Goal: Task Accomplishment & Management: Manage account settings

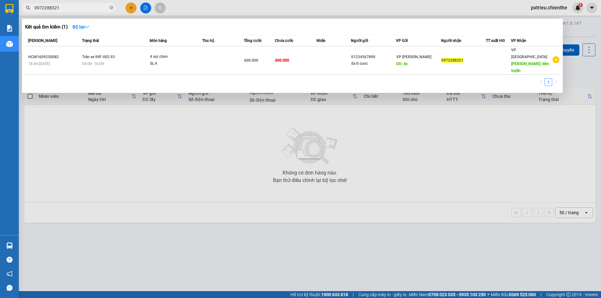
drag, startPoint x: 65, startPoint y: 10, endPoint x: 28, endPoint y: 14, distance: 37.2
click at [28, 13] on div "Kết quả tìm kiếm ( 1 ) Bộ lọc Mã ĐH Trạng thái Món hàng Thu hộ Tổng cước Chưa c…" at bounding box center [61, 8] width 122 height 11
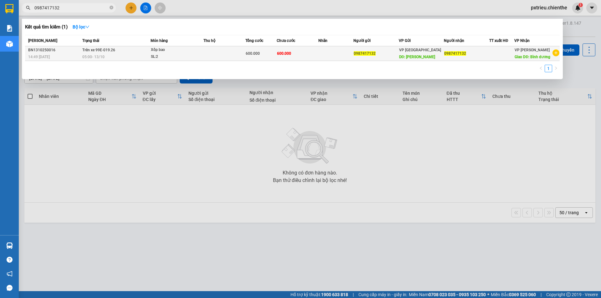
type input "0987417132"
click at [119, 55] on div "05:00 [DATE]" at bounding box center [116, 56] width 68 height 7
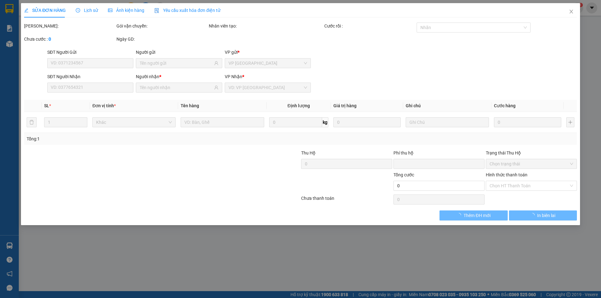
type input "0987417132"
type input "0"
type input "600.000"
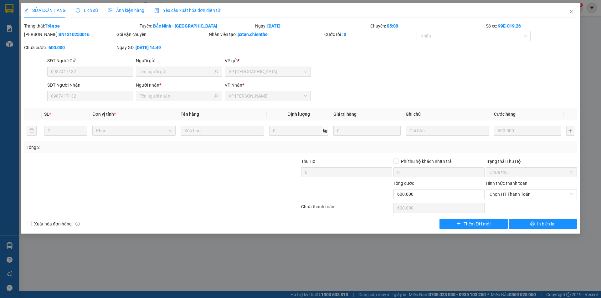
click at [92, 9] on span "Lịch sử" at bounding box center [87, 10] width 22 height 5
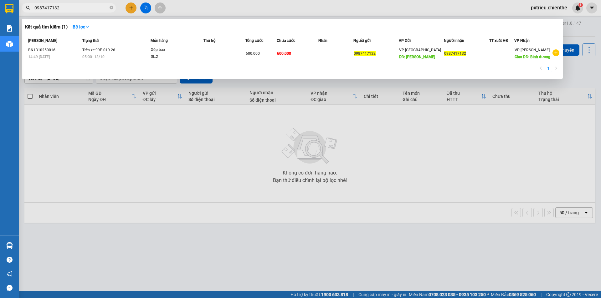
click at [69, 9] on input "0987417132" at bounding box center [71, 7] width 74 height 7
drag, startPoint x: 43, startPoint y: 8, endPoint x: 25, endPoint y: 11, distance: 18.4
click at [24, 11] on span "0987417132" at bounding box center [69, 7] width 94 height 9
type input "0818332222"
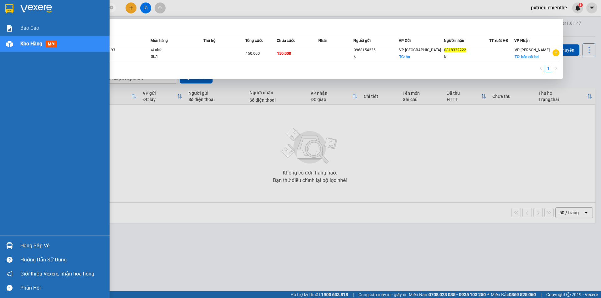
drag, startPoint x: 26, startPoint y: 3, endPoint x: 0, endPoint y: 4, distance: 25.7
click at [0, 4] on section "Kết quả tìm kiếm ( 1 ) Bộ lọc Mã ĐH Trạng thái Món hàng Thu hộ Tổng cước Chưa c…" at bounding box center [300, 149] width 601 height 298
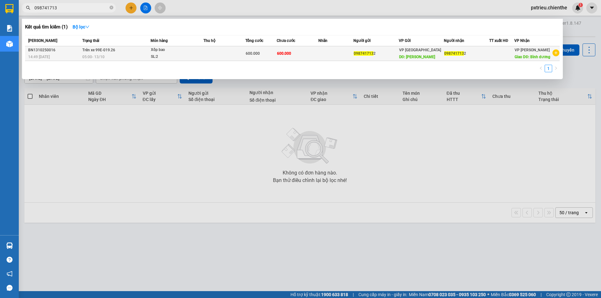
type input "098741713"
click at [164, 55] on div "SL: 2" at bounding box center [174, 56] width 47 height 7
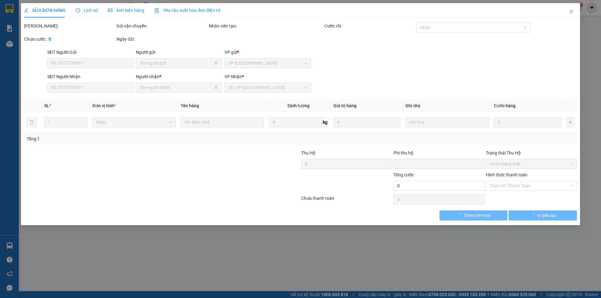
type input "0987417132"
type input "0"
type input "600.000"
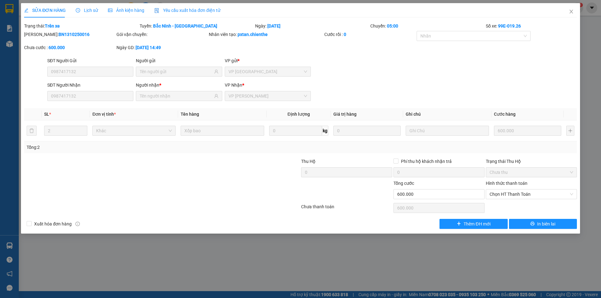
click at [134, 11] on span "Ảnh kiện hàng" at bounding box center [126, 10] width 36 height 5
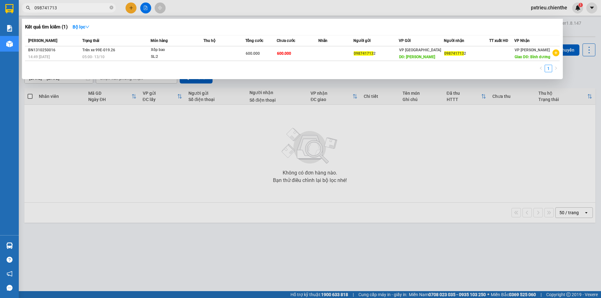
click at [76, 9] on input "098741713" at bounding box center [71, 7] width 74 height 7
click at [143, 53] on div "05:00 [DATE]" at bounding box center [116, 56] width 68 height 7
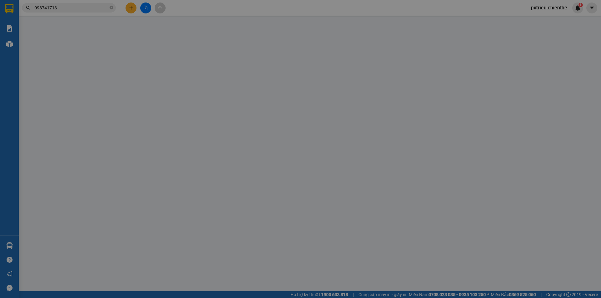
type input "0987417132"
type input "0"
type input "600.000"
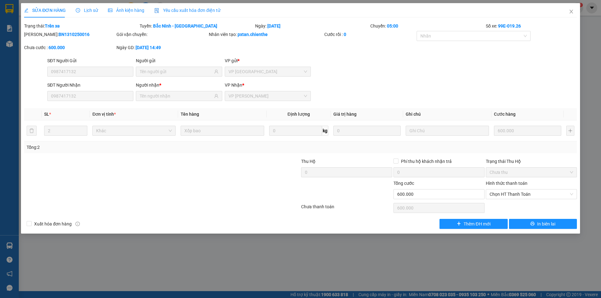
drag, startPoint x: 89, startPoint y: 9, endPoint x: 91, endPoint y: 13, distance: 3.9
click at [90, 13] on span "Lịch sử" at bounding box center [87, 10] width 22 height 5
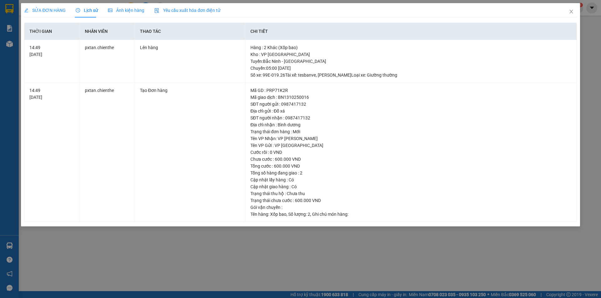
click at [121, 11] on span "Ảnh kiện hàng" at bounding box center [126, 10] width 36 height 5
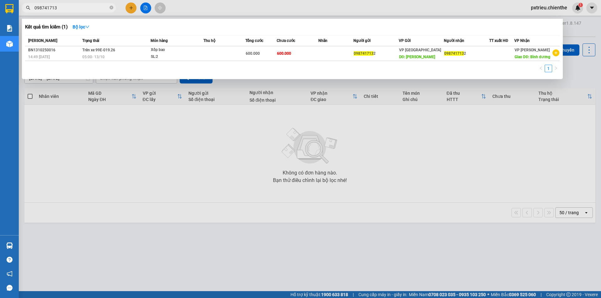
click at [70, 3] on span "098741713" at bounding box center [69, 7] width 94 height 9
click at [150, 52] on td "Xốp bao SL: 2" at bounding box center [176, 53] width 53 height 15
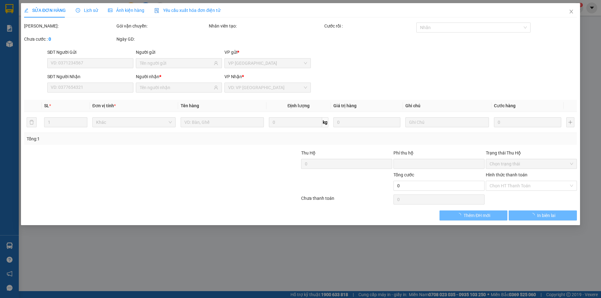
type input "0987417132"
type input "0"
type input "600.000"
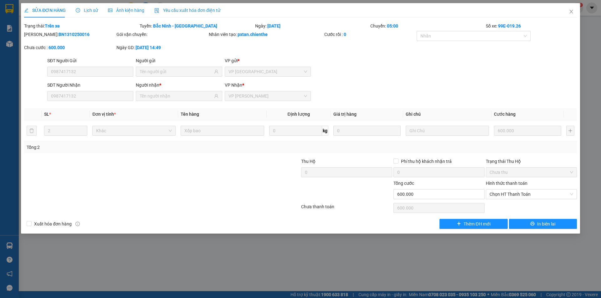
click at [131, 8] on span "Ảnh kiện hàng" at bounding box center [126, 10] width 36 height 5
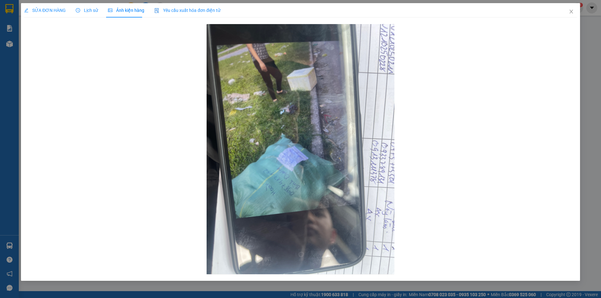
click at [81, 8] on span "Lịch sử" at bounding box center [87, 10] width 22 height 5
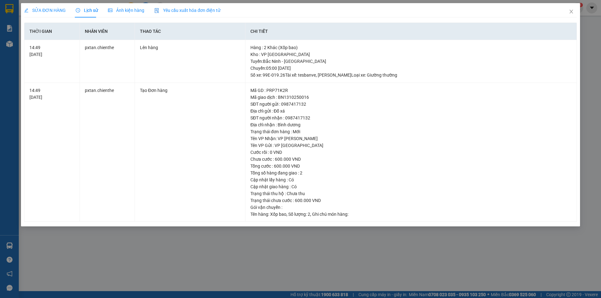
click at [126, 4] on div "Ảnh kiện hàng" at bounding box center [126, 10] width 36 height 14
